Goal: Transaction & Acquisition: Purchase product/service

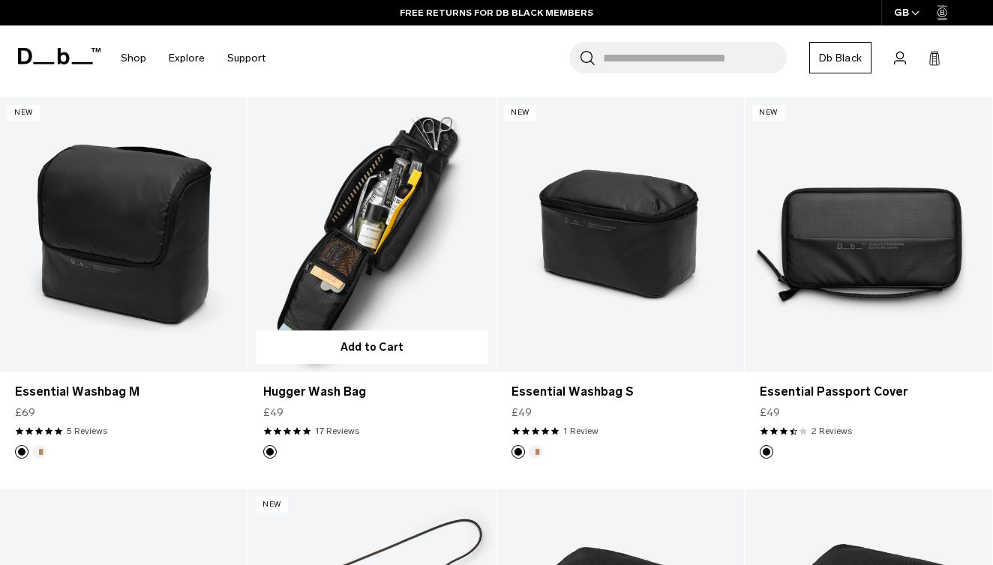
scroll to position [1822, 0]
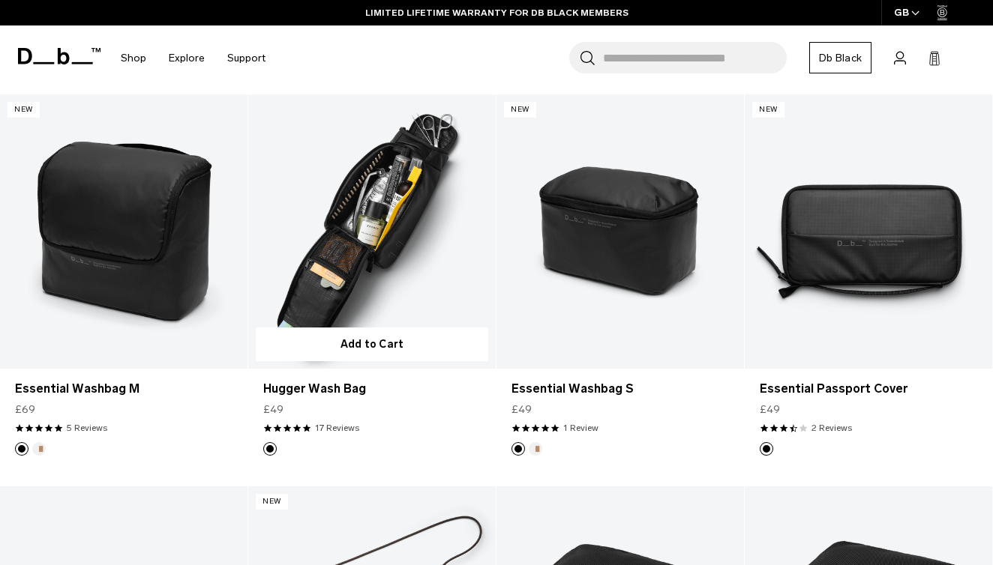
click at [395, 224] on link "Hugger Wash Bag" at bounding box center [371, 231] width 247 height 275
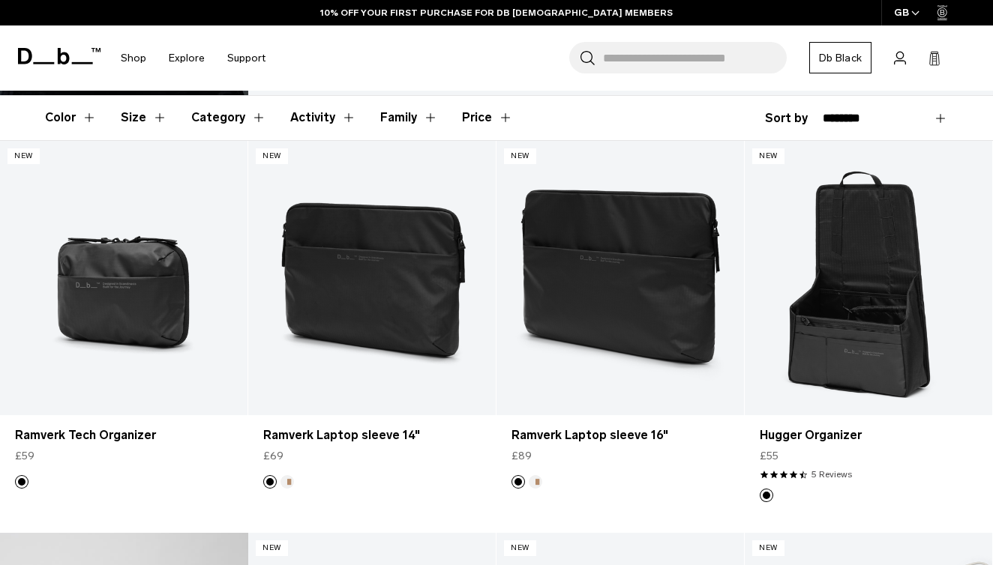
scroll to position [203, 0]
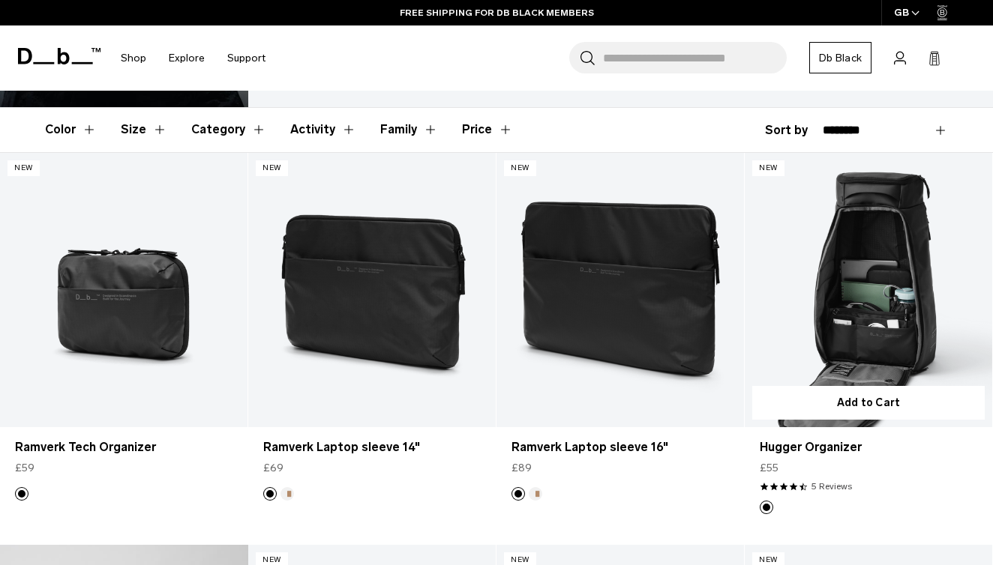
click at [862, 325] on link "Hugger Organizer" at bounding box center [868, 290] width 247 height 275
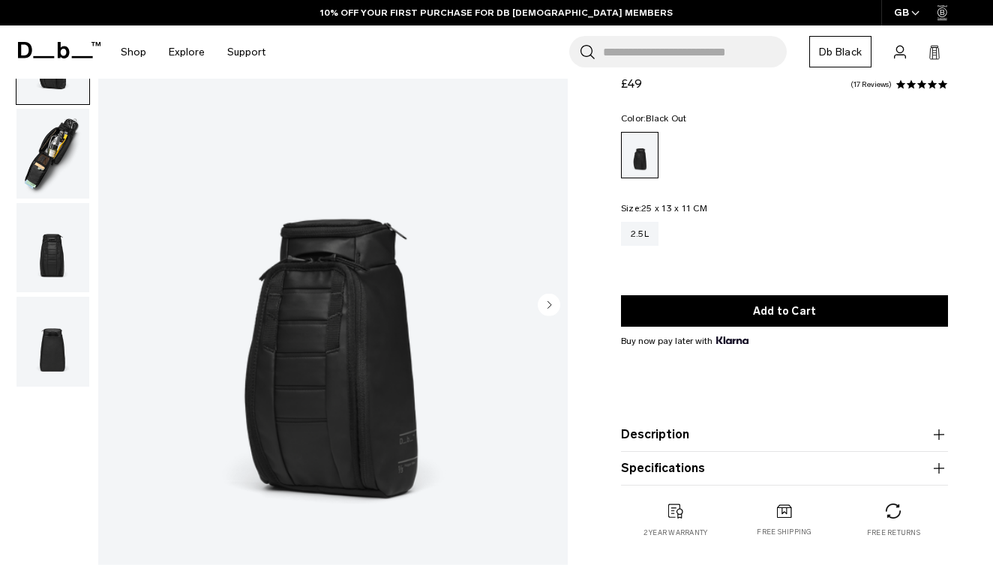
scroll to position [91, 0]
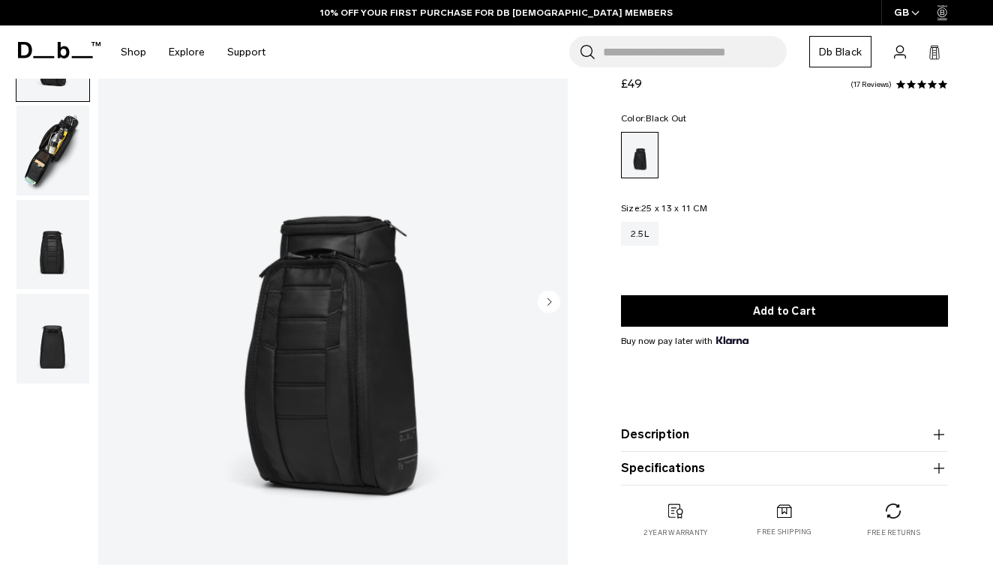
click at [67, 148] on img "button" at bounding box center [52, 151] width 73 height 90
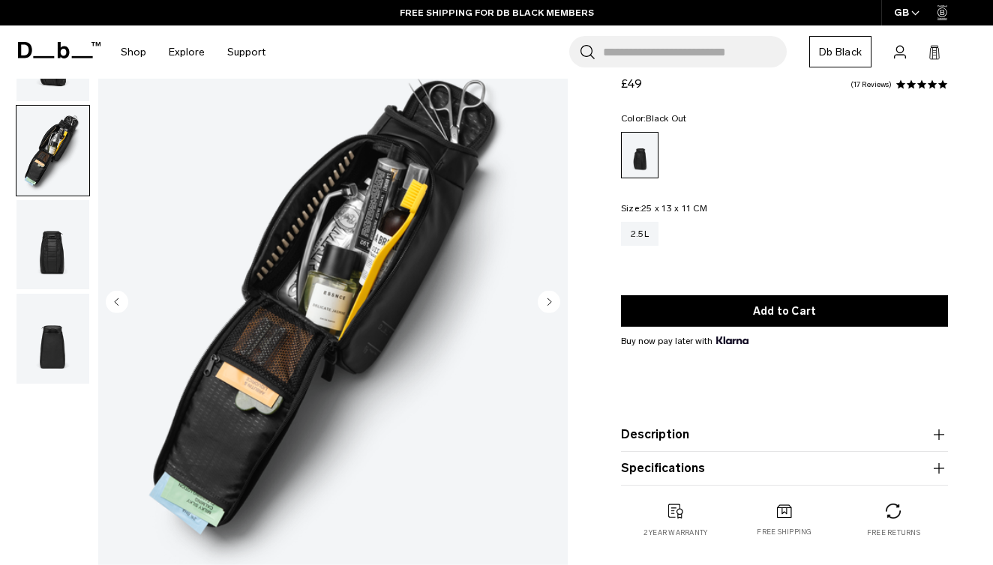
click at [64, 257] on img "button" at bounding box center [52, 245] width 73 height 90
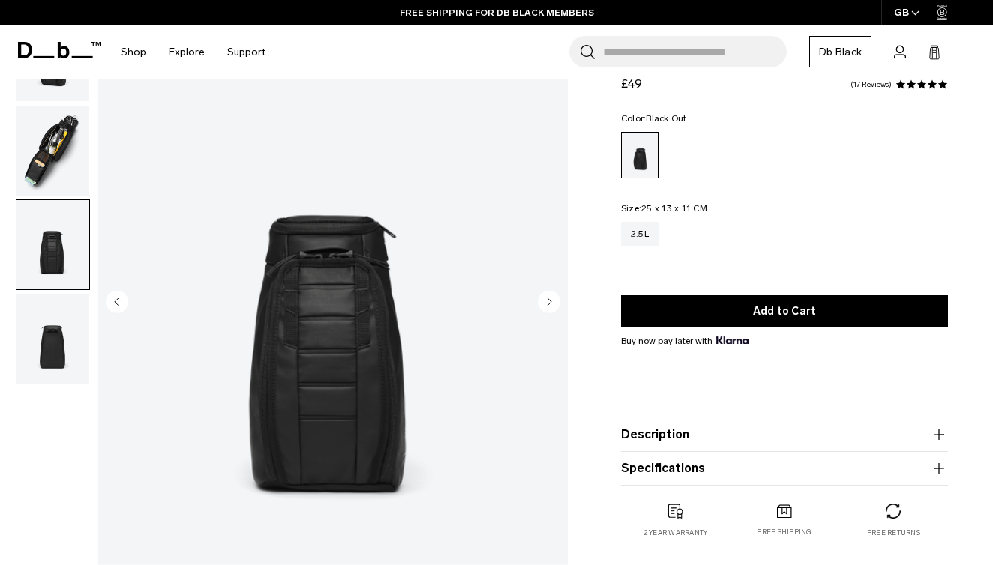
click at [55, 322] on img "button" at bounding box center [52, 339] width 73 height 90
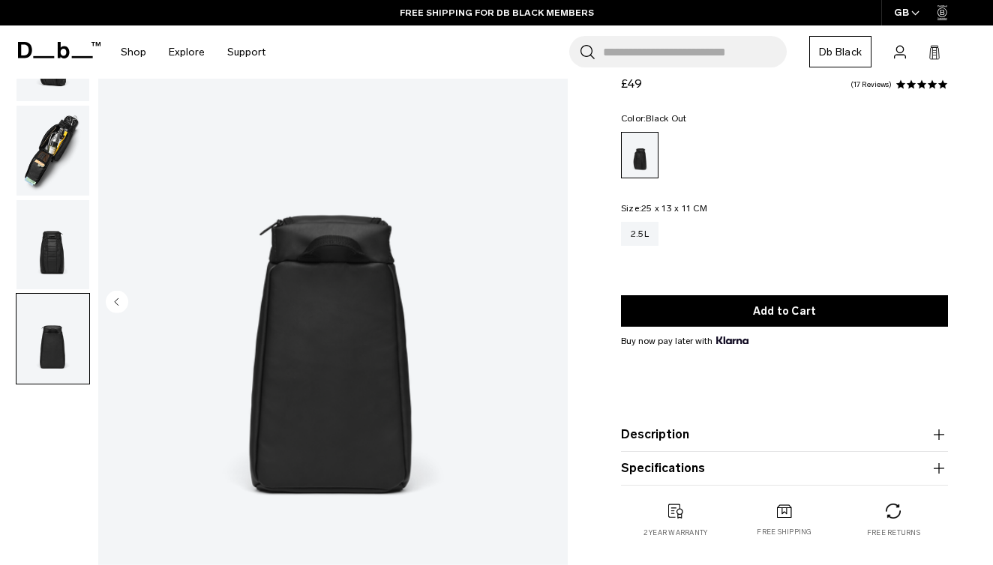
click at [48, 137] on img "button" at bounding box center [52, 151] width 73 height 90
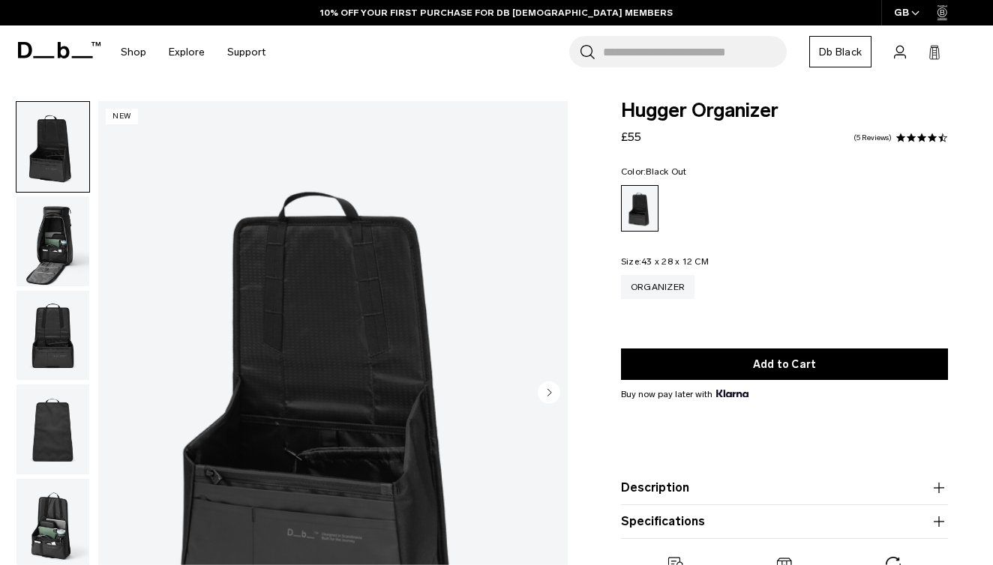
click at [37, 235] on img "button" at bounding box center [52, 241] width 73 height 90
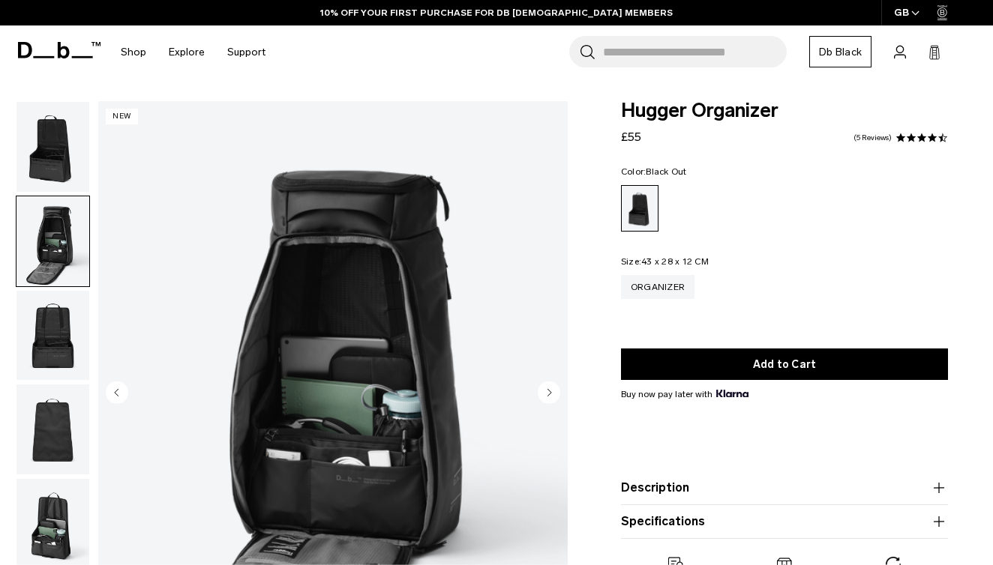
click at [49, 340] on img "button" at bounding box center [52, 336] width 73 height 90
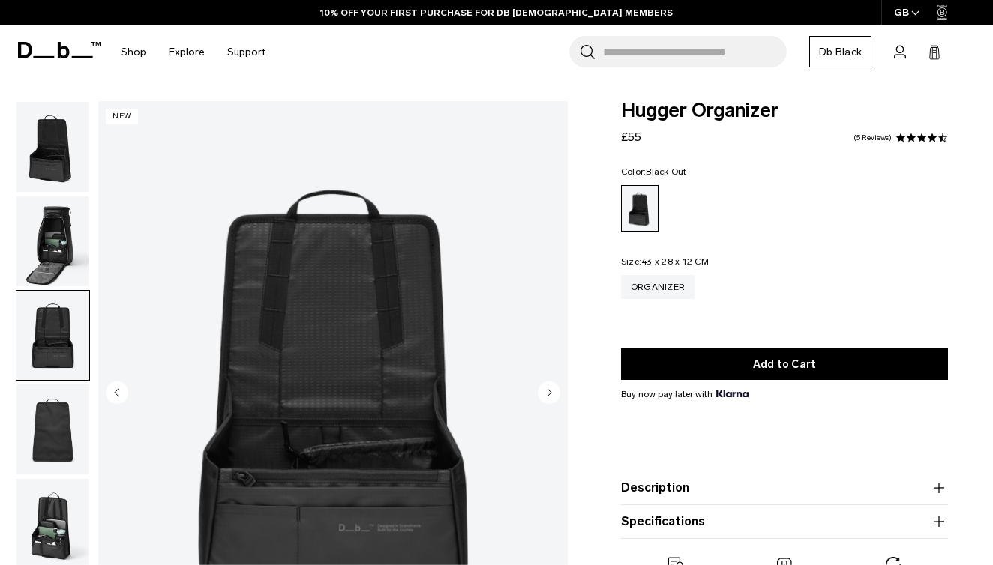
click at [46, 416] on img "button" at bounding box center [52, 430] width 73 height 90
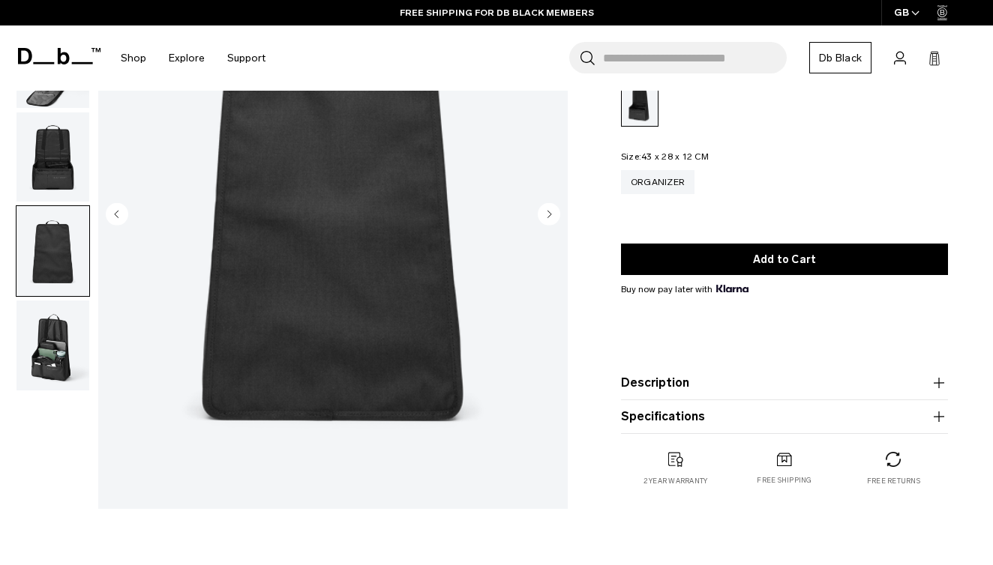
scroll to position [196, 0]
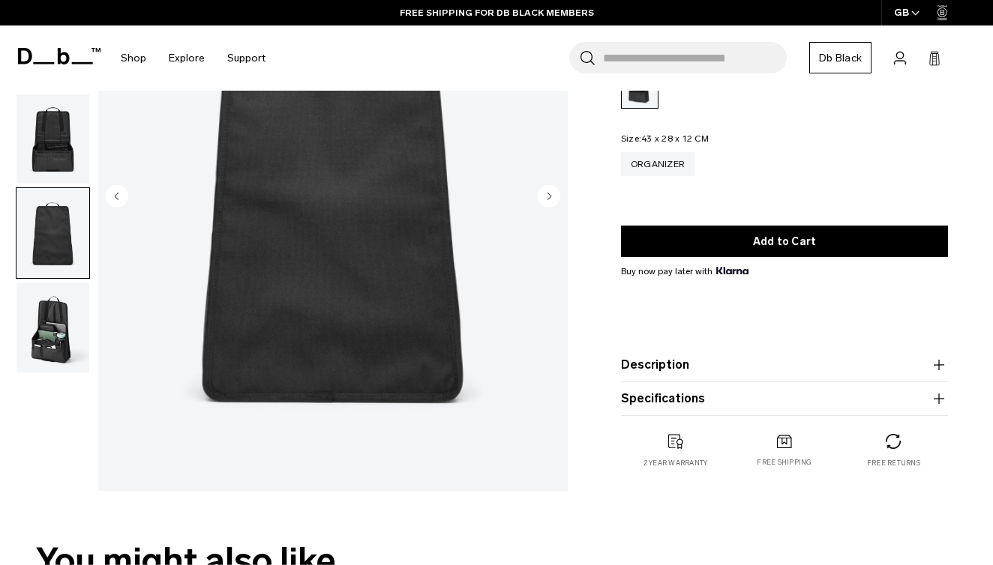
click at [52, 271] on img "button" at bounding box center [52, 233] width 73 height 90
click at [49, 351] on img "button" at bounding box center [52, 328] width 73 height 90
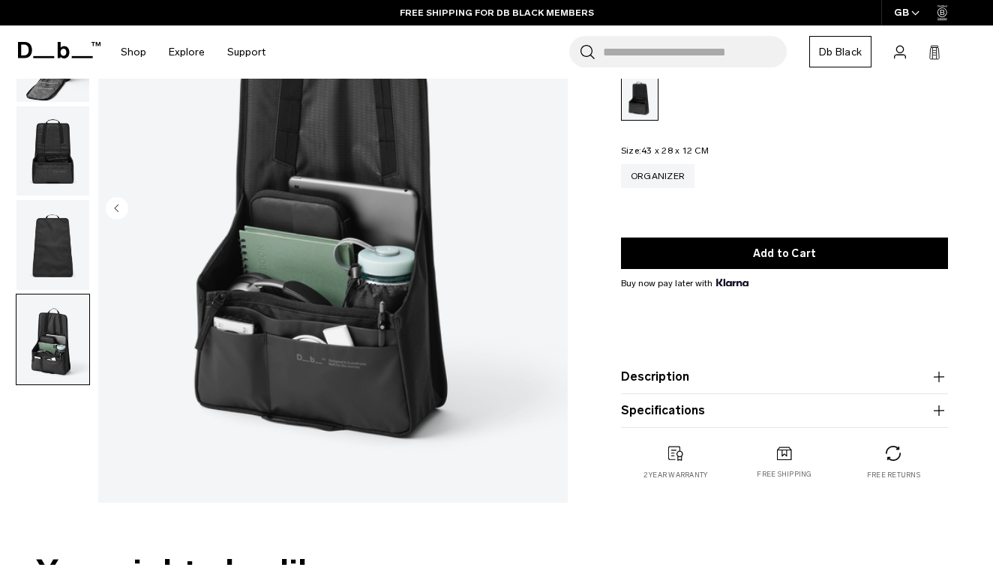
scroll to position [196, 0]
